Goal: Information Seeking & Learning: Learn about a topic

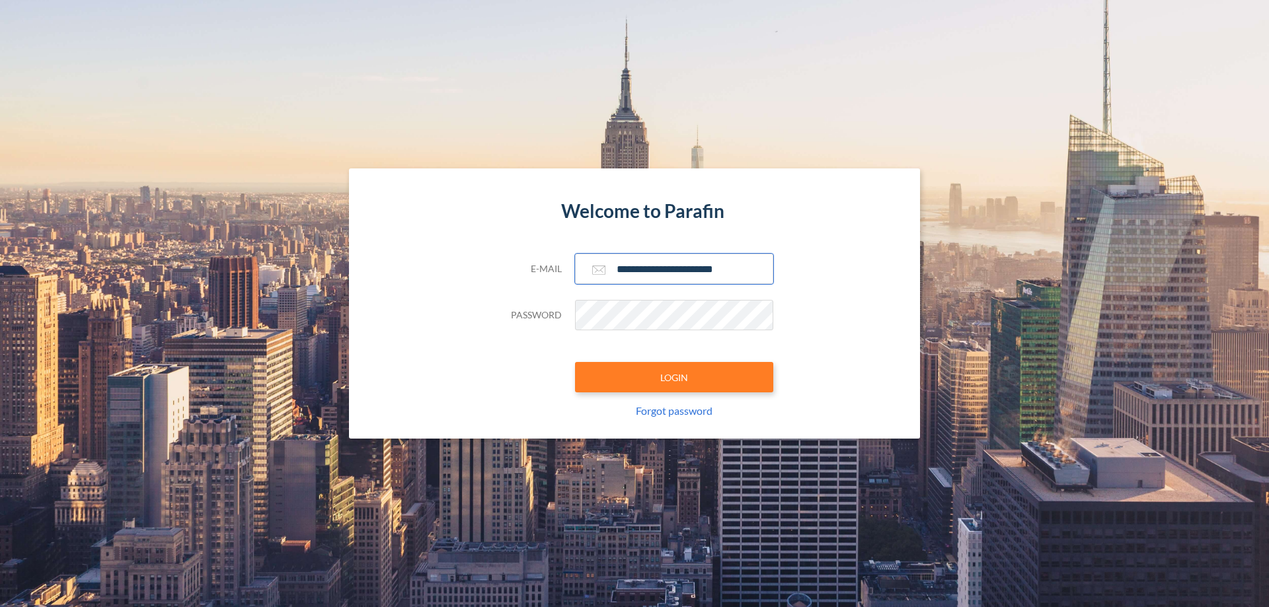
type input "**********"
click at [674, 377] on button "LOGIN" at bounding box center [674, 377] width 198 height 30
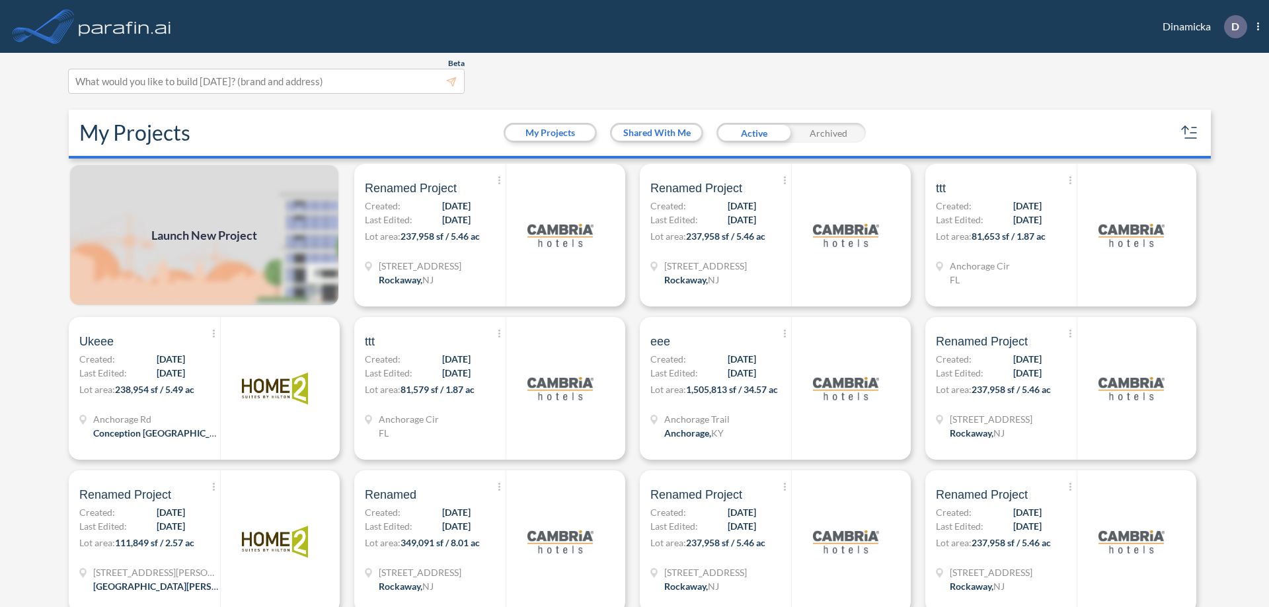
scroll to position [3, 0]
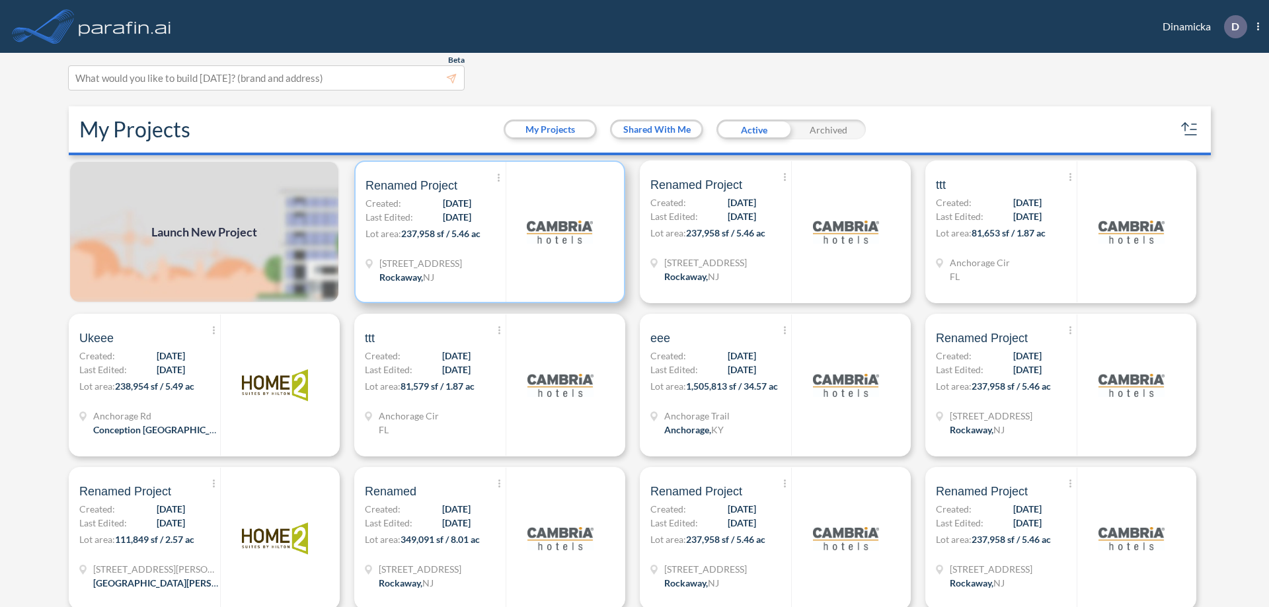
click at [487, 232] on p "Lot area: 237,958 sf / 5.46 ac" at bounding box center [435, 236] width 140 height 19
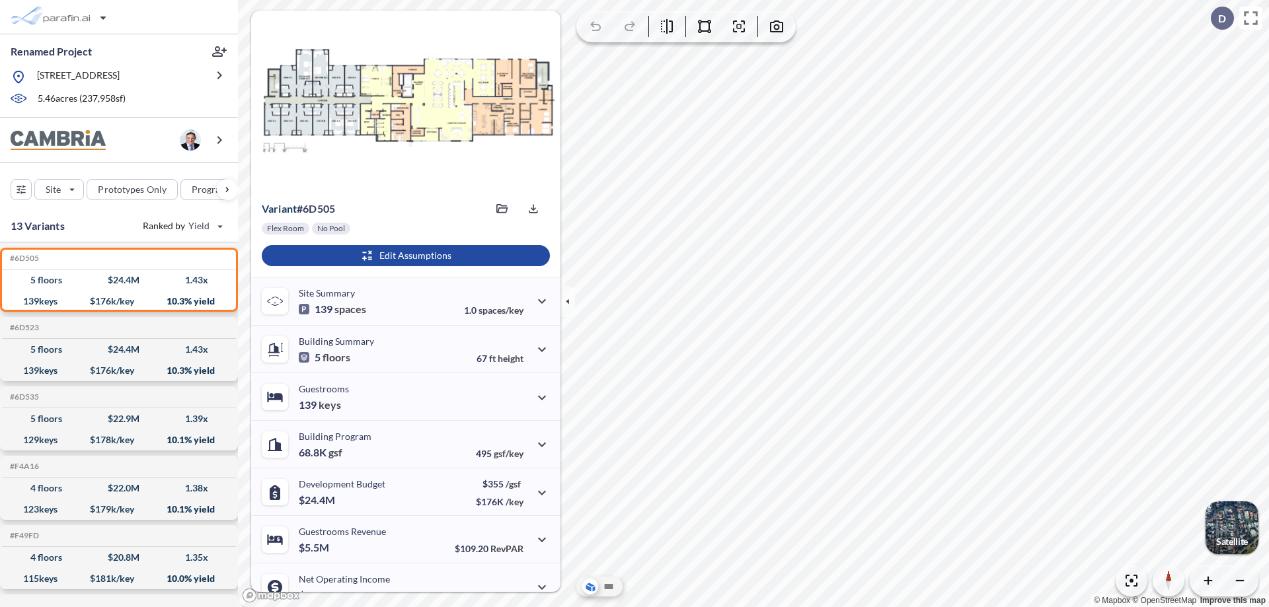
scroll to position [67, 0]
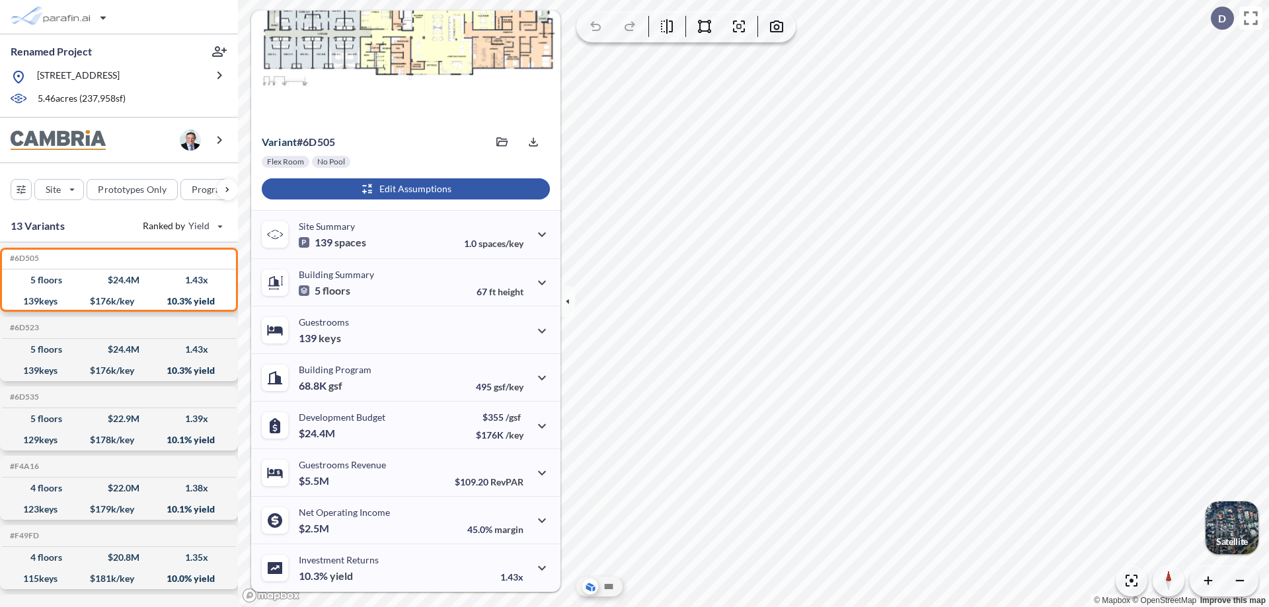
click at [404, 189] on div "button" at bounding box center [406, 188] width 288 height 21
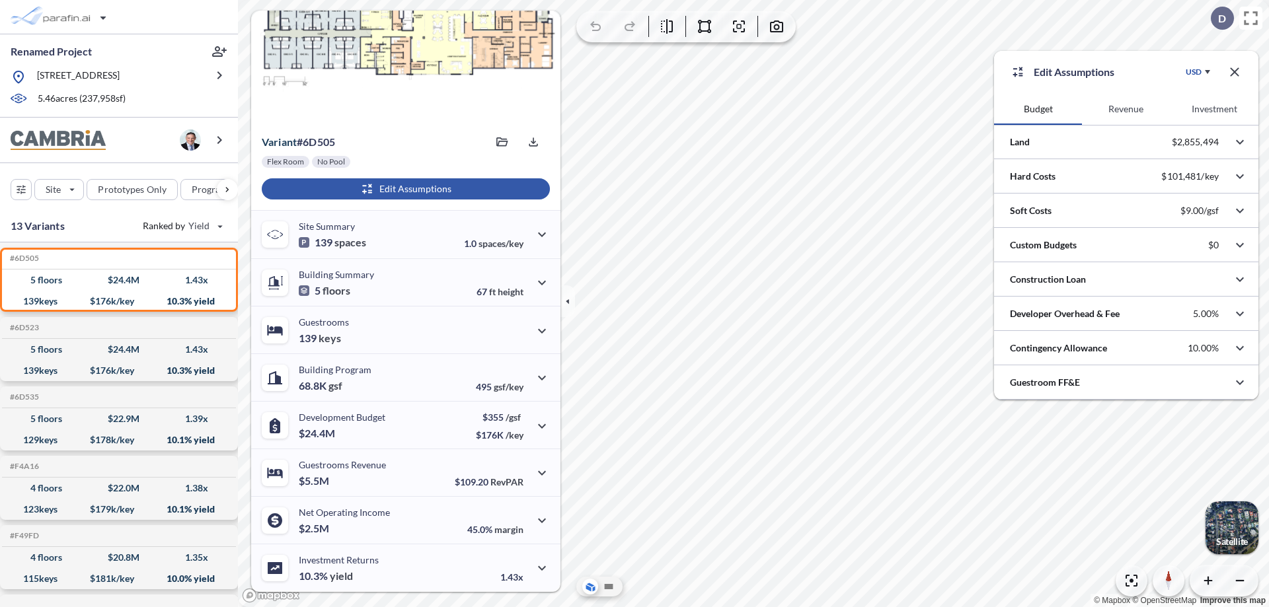
click at [1214, 109] on button "Investment" at bounding box center [1214, 109] width 88 height 32
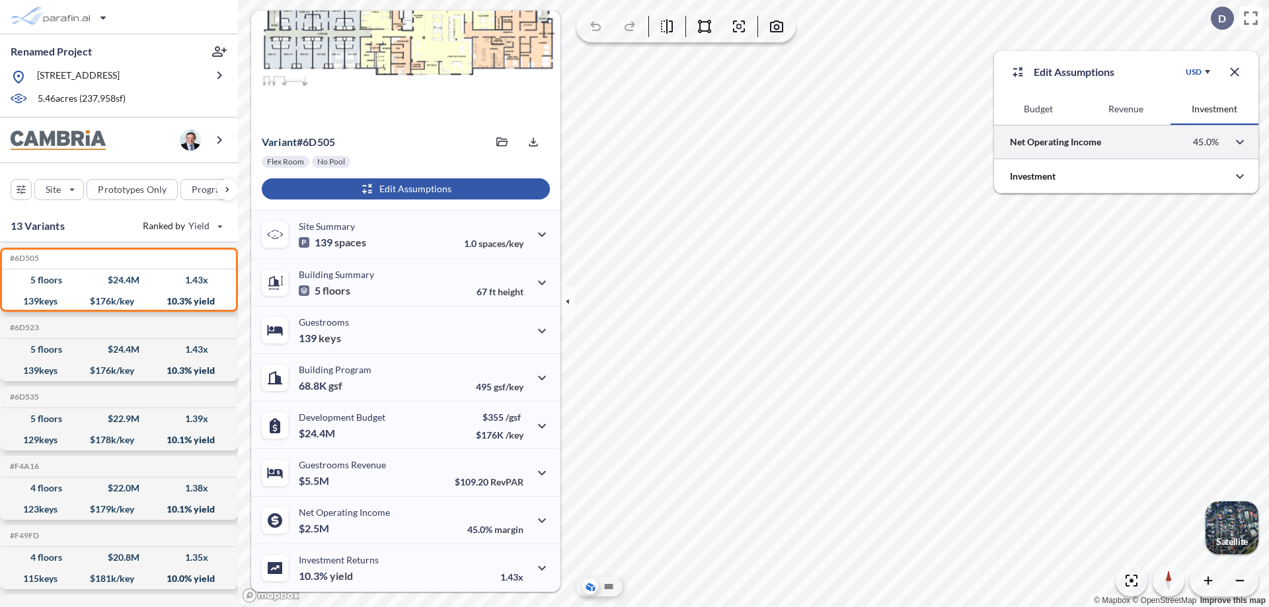
click at [1126, 142] on div at bounding box center [1126, 142] width 264 height 34
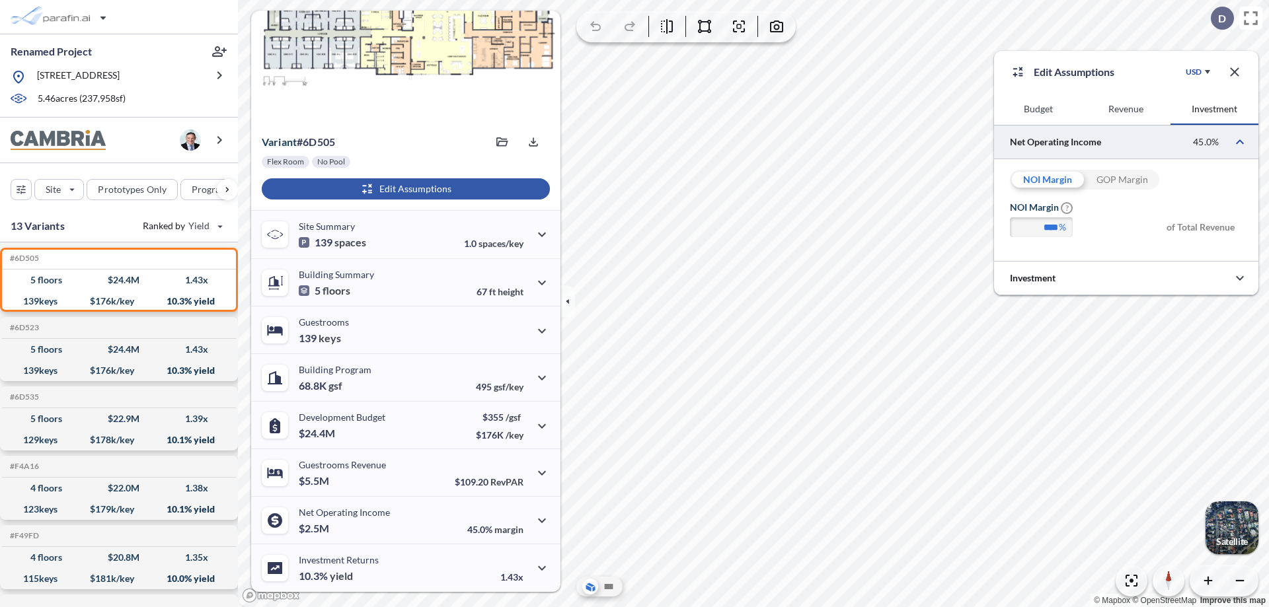
click at [1121, 180] on div "GOP Margin" at bounding box center [1121, 180] width 75 height 20
